Goal: Transaction & Acquisition: Purchase product/service

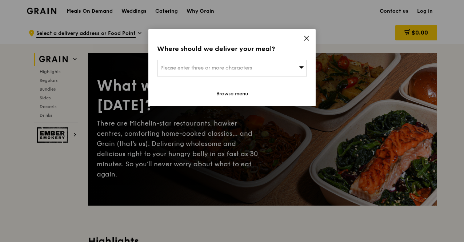
click at [303, 37] on div "Where should we deliver your meal? Please enter three or more characters Browse…" at bounding box center [232, 67] width 167 height 77
click at [307, 38] on icon at bounding box center [307, 38] width 4 height 4
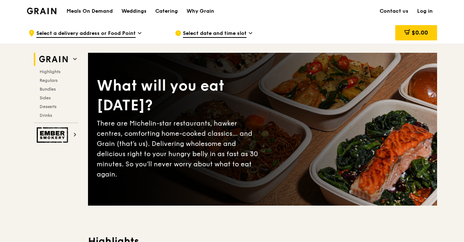
click at [134, 32] on span "Select a delivery address or Food Point" at bounding box center [85, 34] width 99 height 8
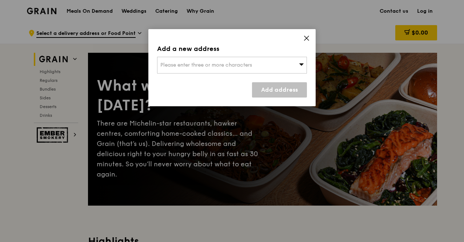
click at [202, 64] on span "Please enter three or more characters" at bounding box center [207, 65] width 92 height 6
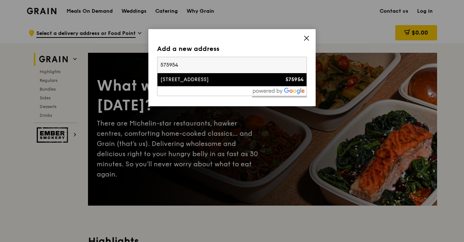
type input "575954"
click at [205, 80] on div "1 Raffles Institution Lane" at bounding box center [215, 79] width 108 height 7
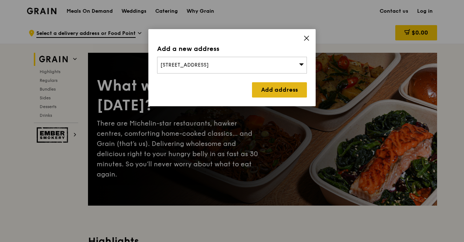
click at [293, 88] on link "Add address" at bounding box center [279, 89] width 55 height 15
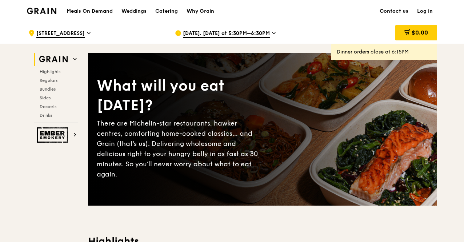
click at [44, 12] on img at bounding box center [41, 11] width 29 height 7
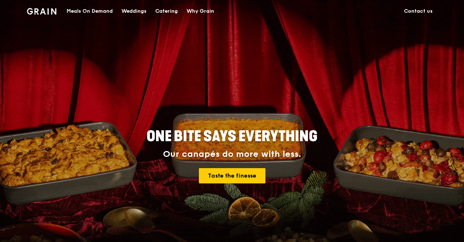
click at [165, 8] on div "Catering" at bounding box center [166, 11] width 23 height 22
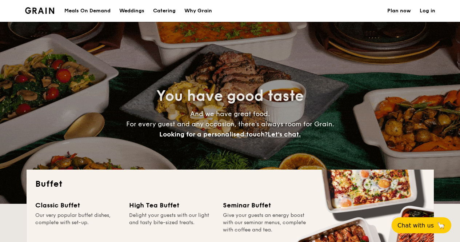
select select
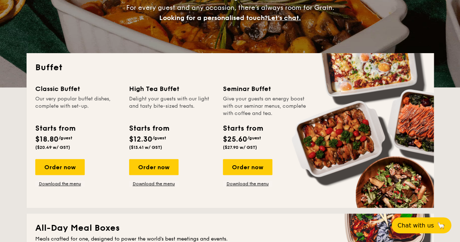
scroll to position [116, 0]
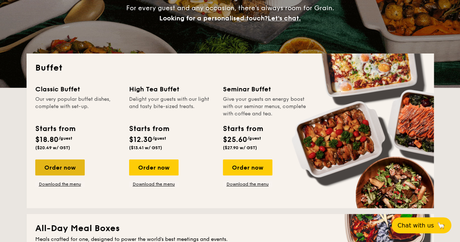
click at [59, 165] on div "Order now" at bounding box center [60, 167] width 50 height 16
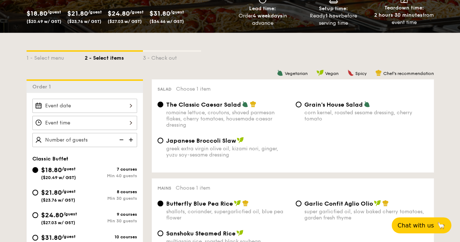
scroll to position [128, 0]
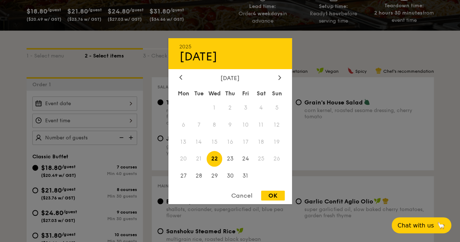
click at [102, 105] on div "2025 Oct [DATE] Tue Wed Thu Fri Sat Sun 1 2 3 4 5 6 7 8 9 10 11 12 13 14 15 16 …" at bounding box center [84, 103] width 105 height 14
click at [280, 79] on icon at bounding box center [279, 77] width 3 height 5
click at [178, 77] on div at bounding box center [181, 77] width 7 height 7
click at [248, 124] on span "7" at bounding box center [246, 125] width 16 height 16
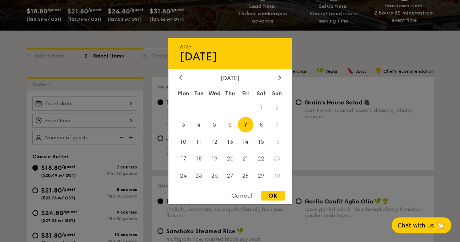
click at [272, 193] on div "OK" at bounding box center [273, 196] width 24 height 10
type input "[DATE]"
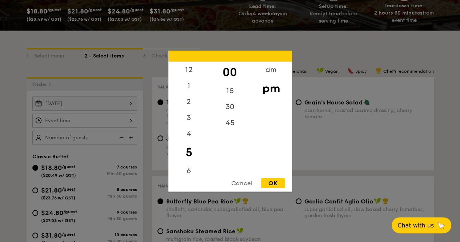
click at [109, 119] on div "12 1 2 3 4 5 6 7 8 9 10 11 00 15 30 45 am pm Cancel OK" at bounding box center [84, 121] width 105 height 14
click at [186, 66] on div "12" at bounding box center [189, 72] width 41 height 21
click at [234, 92] on div "15" at bounding box center [230, 93] width 41 height 21
click at [280, 181] on div "OK" at bounding box center [273, 183] width 24 height 10
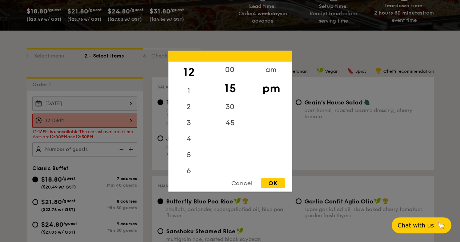
click at [112, 123] on div "12:15PM 12 1 2 3 4 5 6 7 8 9 10 11 00 15 30 45 am pm Cancel OK" at bounding box center [84, 121] width 105 height 14
click at [234, 69] on div "00" at bounding box center [230, 72] width 41 height 21
click at [275, 183] on div "OK" at bounding box center [273, 183] width 24 height 10
type input "12:00PM"
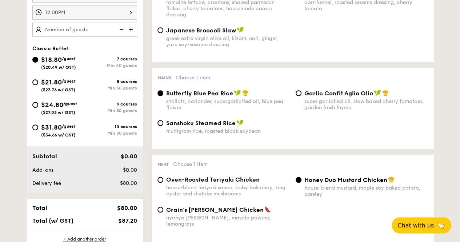
scroll to position [237, 0]
click at [299, 93] on input "Garlic Confit Aglio Olio super garlicfied oil, slow baked cherry tomatoes, gard…" at bounding box center [299, 93] width 6 height 6
radio input "true"
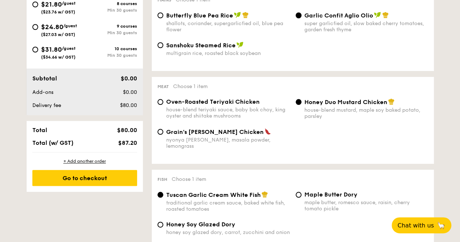
scroll to position [315, 0]
click at [165, 105] on div "Oven-Roasted Teriyaki Chicken house-blend teriyaki sauce, baby bok choy, king o…" at bounding box center [224, 108] width 138 height 21
click at [161, 103] on input "Oven-Roasted Teriyaki Chicken house-blend teriyaki sauce, baby bok choy, king o…" at bounding box center [161, 102] width 6 height 6
radio input "true"
click at [318, 137] on div "Grain's [PERSON_NAME] Chicken nyonya [PERSON_NAME], masala powder, lemongrass" at bounding box center [293, 143] width 277 height 30
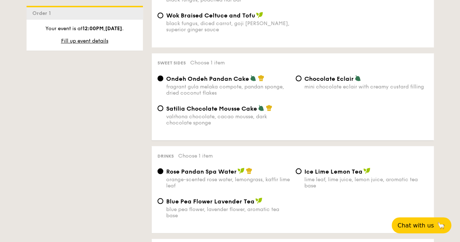
scroll to position [627, 0]
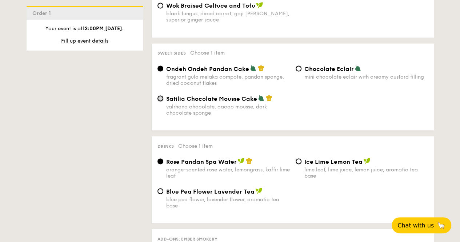
click at [162, 98] on input "Satilia Chocolate Mousse Cake valrhona chocolate, cacao mousse, dark chocolate …" at bounding box center [161, 98] width 6 height 6
radio input "true"
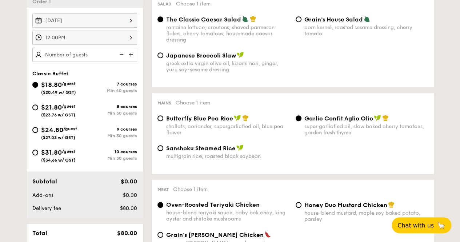
scroll to position [210, 0]
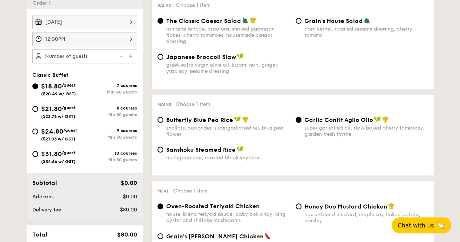
click at [83, 216] on div "Subtotal $0.00 Add-ons $0.00 Delivery fee $80.00" at bounding box center [85, 196] width 116 height 47
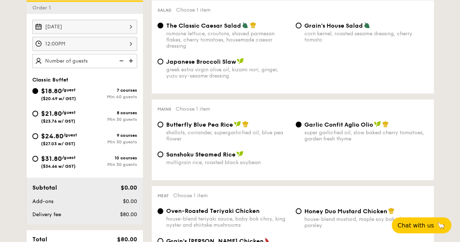
scroll to position [205, 0]
click at [37, 112] on input "$21.80 /guest ($23.76 w/ GST) 8 courses Min 30 guests" at bounding box center [35, 114] width 6 height 6
radio input "true"
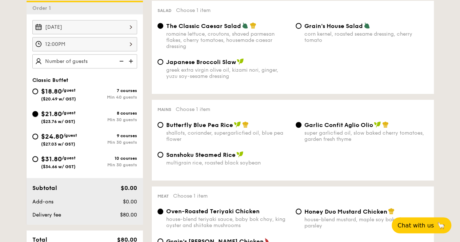
radio input "true"
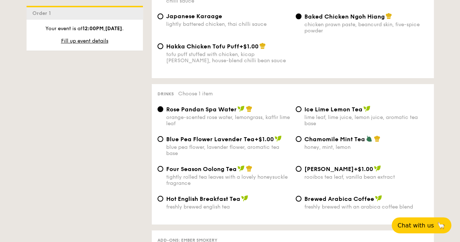
scroll to position [1344, 0]
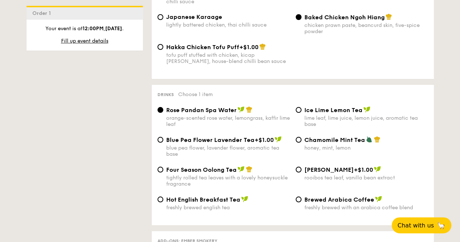
click at [309, 199] on span "Brewed Arabica Coffee" at bounding box center [340, 199] width 70 height 7
click at [302, 199] on input "Brewed Arabica Coffee freshly brewed with an arabica coffee blend" at bounding box center [299, 200] width 6 height 6
radio input "true"
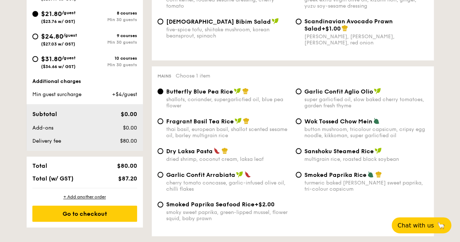
scroll to position [306, 0]
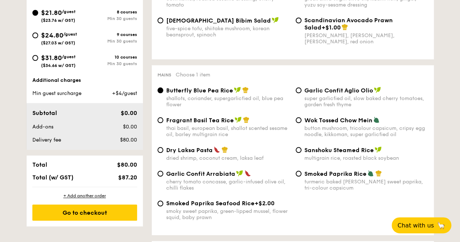
click at [303, 92] on div "Garlic Confit Aglio Olio super garlicfied oil, slow baked cherry tomatoes, gard…" at bounding box center [362, 97] width 138 height 21
click at [301, 91] on div "Garlic Confit Aglio Olio super garlicfied oil, slow baked cherry tomatoes, gard…" at bounding box center [362, 97] width 138 height 21
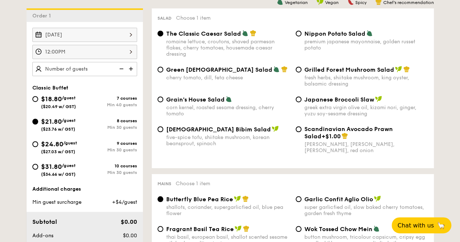
scroll to position [197, 0]
click at [301, 200] on input "Garlic Confit Aglio Olio super garlicfied oil, slow baked cherry tomatoes, gard…" at bounding box center [299, 199] width 6 height 6
radio input "true"
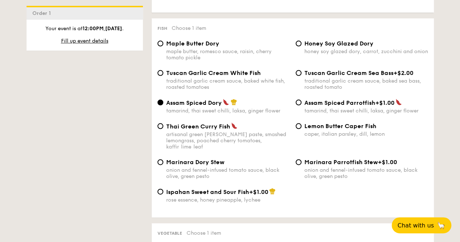
scroll to position [723, 0]
click at [163, 71] on input "Tuscan Garlic Cream White Fish traditional garlic cream sauce, baked white fish…" at bounding box center [161, 74] width 6 height 6
radio input "true"
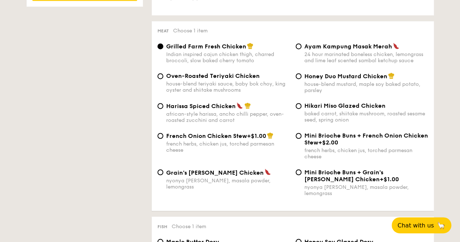
scroll to position [527, 0]
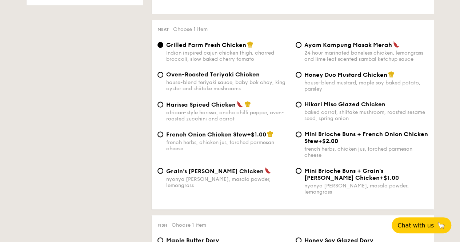
click at [169, 76] on span "Oven-Roasted Teriyaki Chicken" at bounding box center [213, 74] width 94 height 7
click at [163, 76] on input "Oven-Roasted Teriyaki Chicken house-blend teriyaki sauce, baby bok choy, king o…" at bounding box center [161, 75] width 6 height 6
radio input "true"
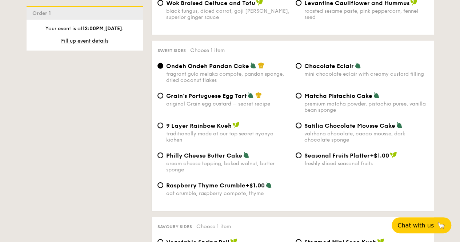
scroll to position [1068, 0]
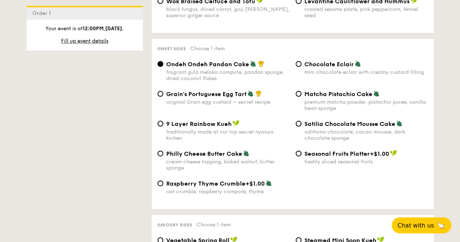
click at [303, 120] on div "Satilia Chocolate Mousse Cake valrhona chocolate, cacao mousse, dark chocolate …" at bounding box center [362, 130] width 138 height 21
click at [299, 121] on input "Satilia Chocolate Mousse Cake valrhona chocolate, cacao mousse, dark chocolate …" at bounding box center [299, 124] width 6 height 6
radio input "true"
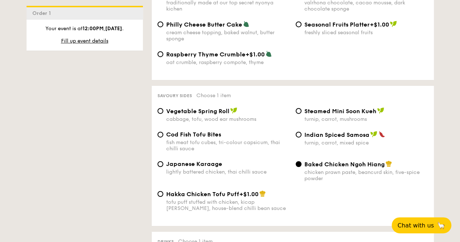
scroll to position [1198, 0]
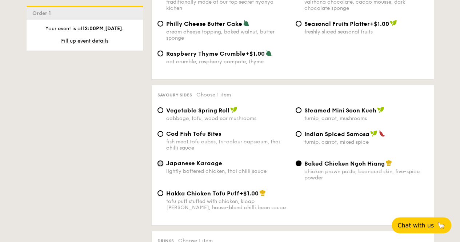
click at [160, 161] on input "Japanese Karaage lightly battered chicken, thai chilli sauce" at bounding box center [161, 164] width 6 height 6
radio input "true"
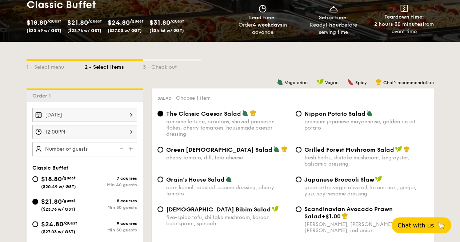
scroll to position [116, 0]
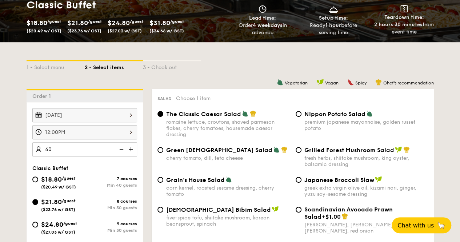
type input "40 guests"
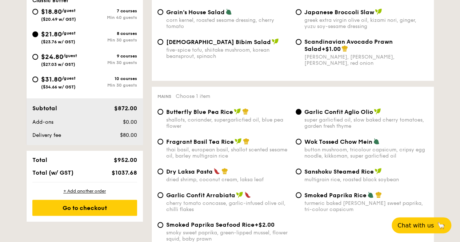
scroll to position [284, 0]
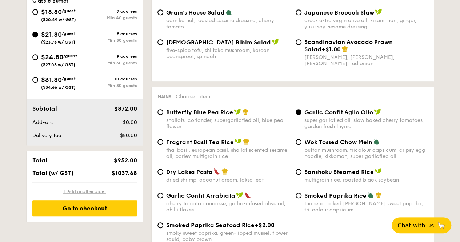
click at [92, 189] on div "+ Add another order" at bounding box center [84, 192] width 105 height 6
radio input "true"
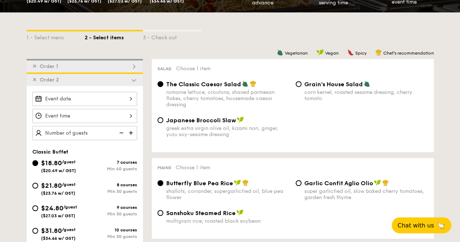
scroll to position [146, 0]
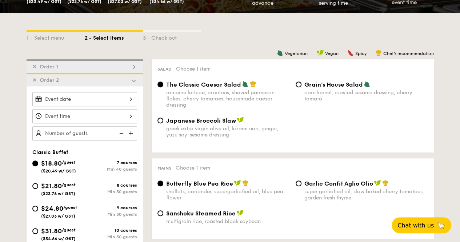
click at [34, 82] on span "✕" at bounding box center [34, 80] width 4 height 6
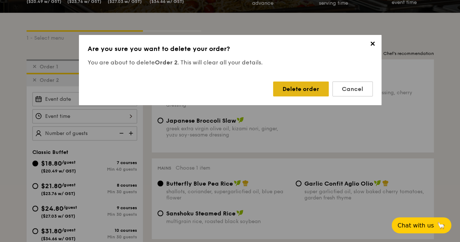
click at [301, 88] on div "Delete order" at bounding box center [301, 89] width 56 height 15
radio input "false"
radio input "true"
radio input "false"
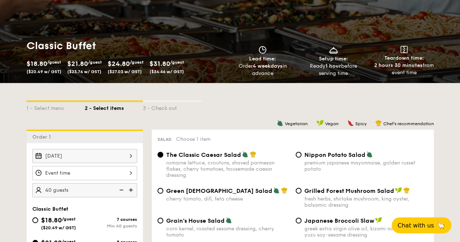
scroll to position [75, 0]
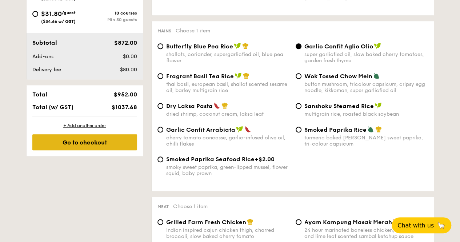
click at [105, 137] on div "Go to checkout" at bounding box center [84, 142] width 105 height 16
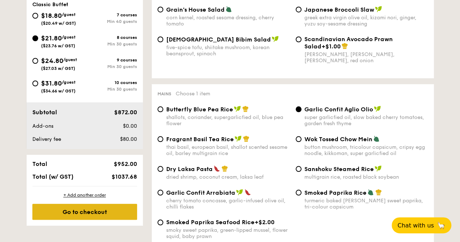
scroll to position [194, 0]
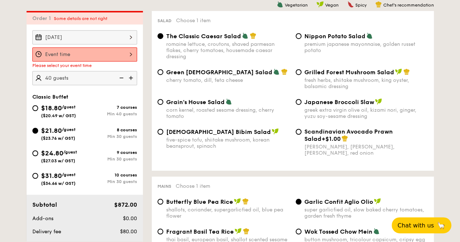
click at [120, 45] on div "[DATE] Please select your event time 40 guests" at bounding box center [84, 57] width 105 height 55
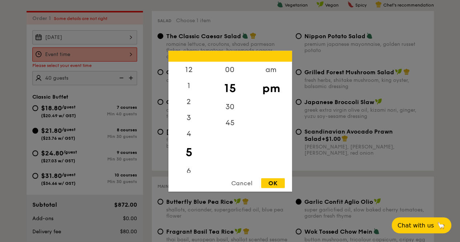
click at [120, 51] on div "12 1 2 3 4 5 6 7 8 9 10 11 00 15 30 45 am pm Cancel OK" at bounding box center [84, 54] width 105 height 14
click at [190, 72] on div "12" at bounding box center [189, 72] width 41 height 21
click at [228, 72] on div "00" at bounding box center [230, 72] width 41 height 21
click at [272, 181] on div "OK" at bounding box center [273, 183] width 24 height 10
type input "12:00PM"
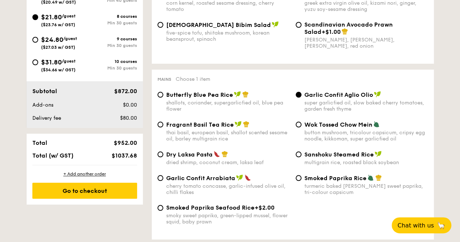
scroll to position [301, 0]
click at [68, 189] on div "Go to checkout" at bounding box center [84, 191] width 105 height 16
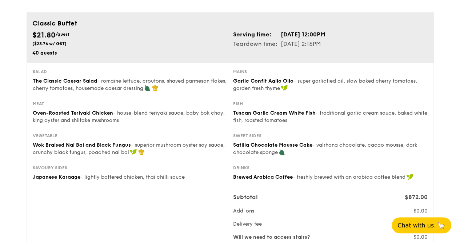
scroll to position [47, 0]
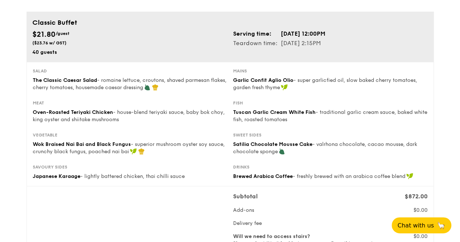
drag, startPoint x: 32, startPoint y: 70, endPoint x: 418, endPoint y: 178, distance: 400.3
click at [418, 178] on div "Salad The Classic Caesar Salad - romaine lettuce, croutons, shaved parmesan fla…" at bounding box center [231, 124] width 408 height 124
copy div "Salad The Classic Caesar Salad - romaine lettuce, croutons, shaved parmesan fla…"
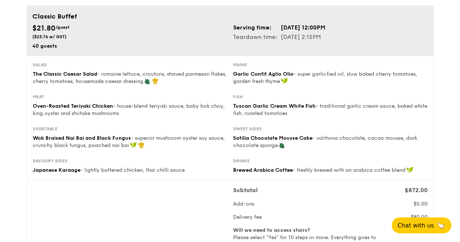
scroll to position [54, 0]
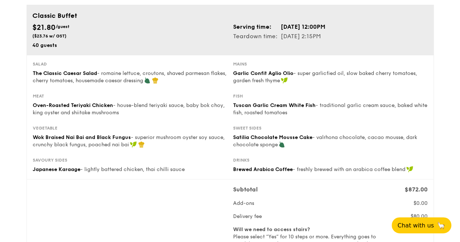
click at [194, 188] on div "Subtotal $872.00 Add-ons $0.00 Delivery fee $80.00 Will we need to access stair…" at bounding box center [230, 226] width 401 height 83
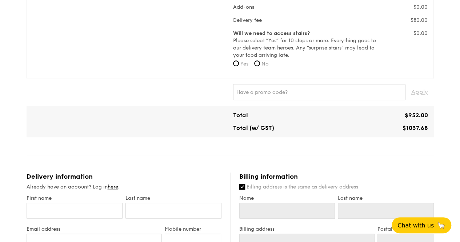
scroll to position [251, 0]
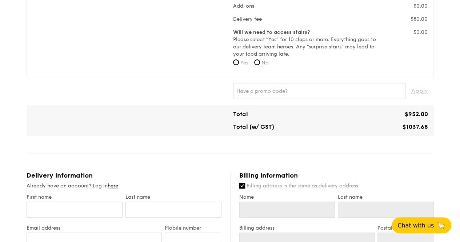
drag, startPoint x: 403, startPoint y: 126, endPoint x: 431, endPoint y: 126, distance: 28.4
click at [431, 126] on div "$1037.68" at bounding box center [381, 126] width 100 height 7
copy span "$1037.68"
click at [425, 226] on span "Chat with us" at bounding box center [416, 225] width 38 height 7
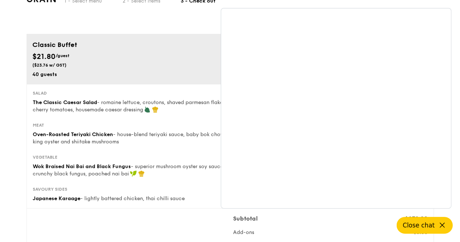
scroll to position [0, 0]
